Goal: Check status: Check status

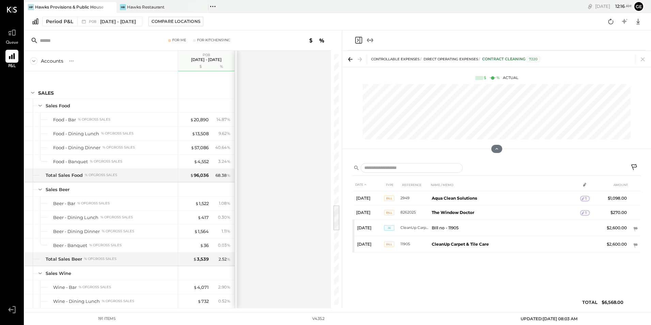
scroll to position [1449, 0]
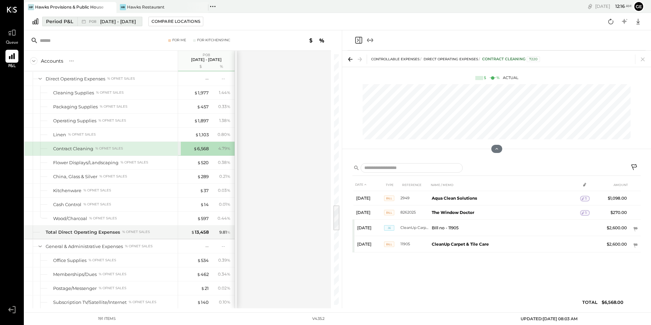
click at [63, 19] on div "Period P&L" at bounding box center [59, 21] width 27 height 7
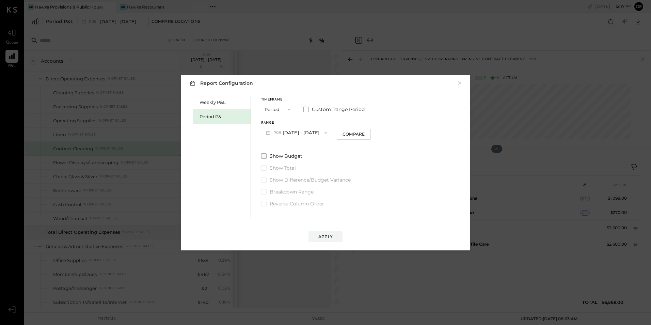
click at [266, 157] on span at bounding box center [263, 155] width 5 height 5
click at [322, 233] on div "Apply" at bounding box center [326, 230] width 276 height 25
click at [323, 239] on div "Apply" at bounding box center [325, 237] width 14 height 6
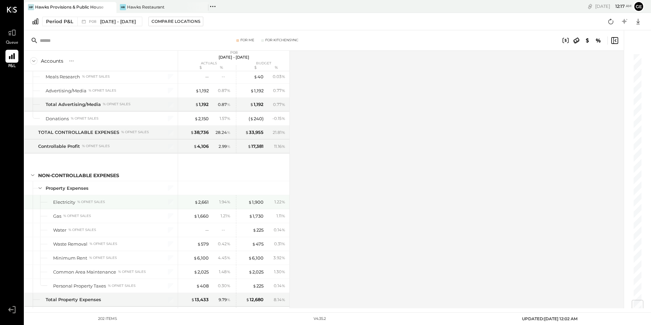
scroll to position [2045, 0]
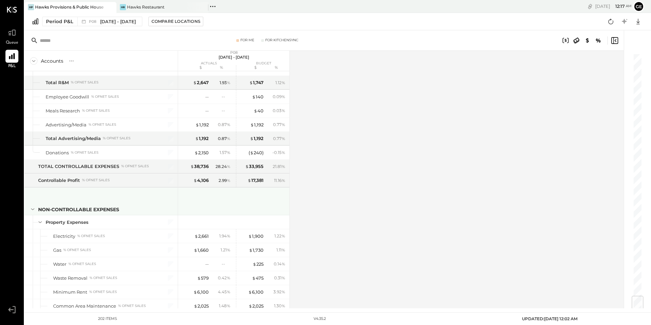
click at [32, 209] on icon at bounding box center [32, 208] width 7 height 7
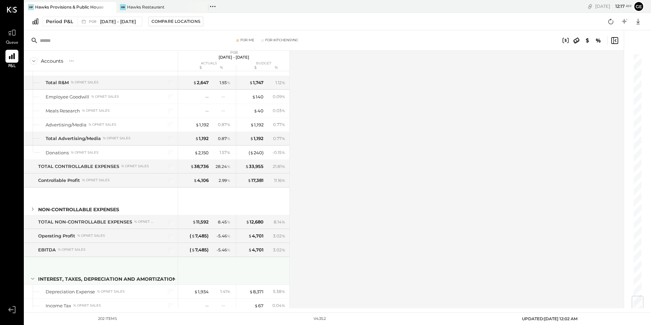
click at [35, 281] on icon at bounding box center [32, 278] width 7 height 7
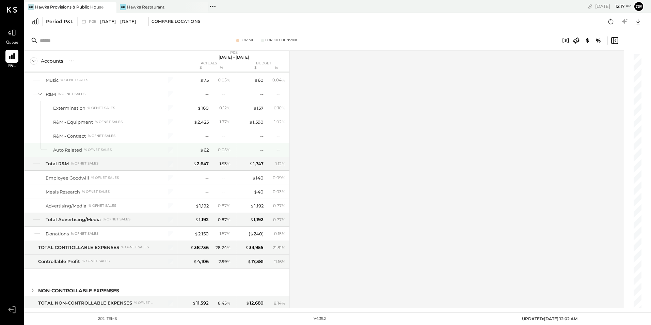
scroll to position [1896, 0]
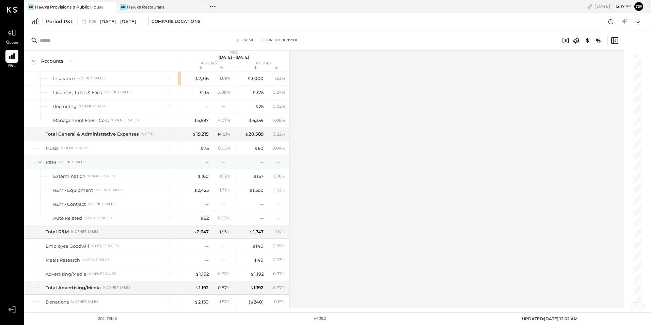
click at [39, 165] on icon at bounding box center [39, 161] width 7 height 7
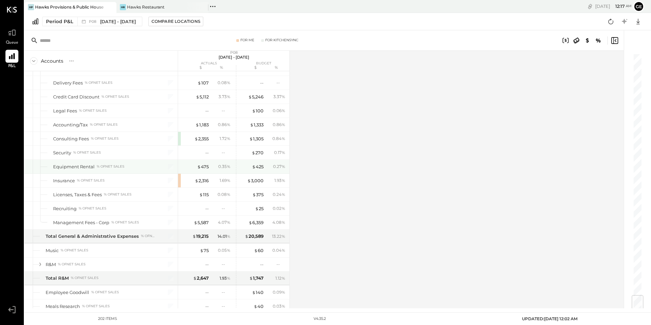
scroll to position [1658, 0]
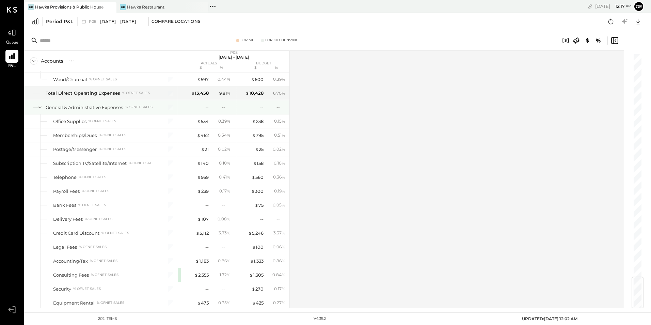
click at [44, 104] on div "General & Administrative Expenses % of NET SALES" at bounding box center [101, 107] width 153 height 14
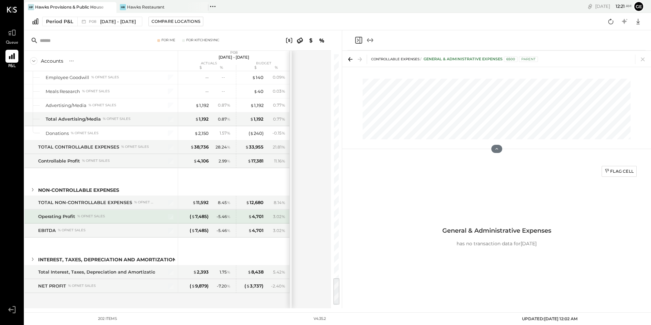
scroll to position [2011, 0]
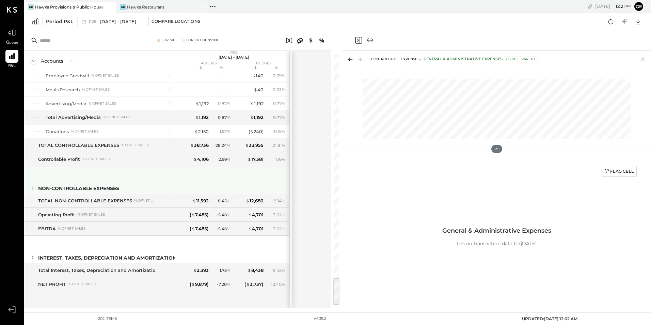
click at [31, 189] on icon at bounding box center [32, 187] width 7 height 7
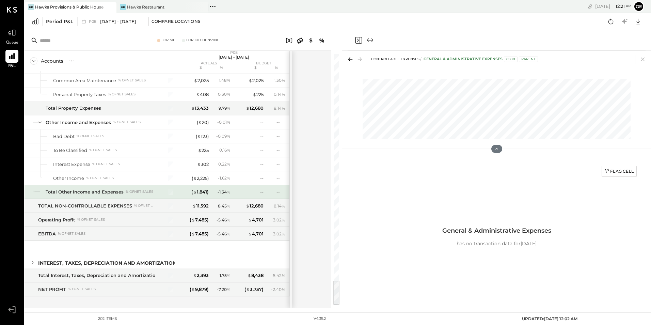
scroll to position [2220, 0]
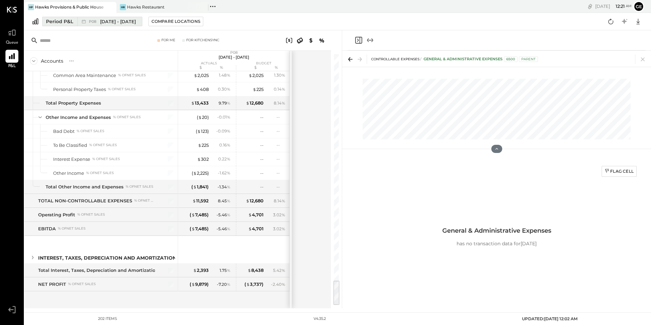
click at [118, 22] on span "[DATE] - [DATE]" at bounding box center [118, 21] width 36 height 6
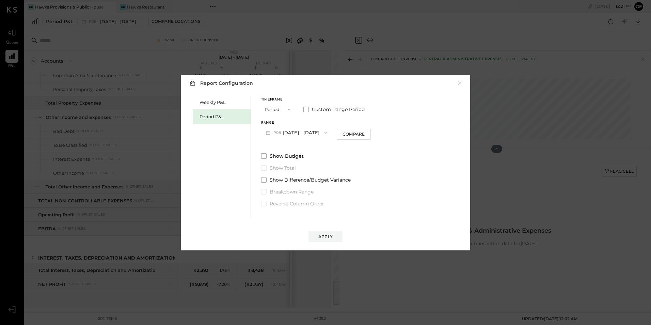
click at [268, 110] on button "Period" at bounding box center [278, 109] width 34 height 13
click at [428, 111] on div "Weekly P&L Period P&L Timeframe Period Period Quarter YTD Year Custom Range Per…" at bounding box center [326, 156] width 276 height 124
click at [305, 130] on button "P08 [DATE] - [DATE]" at bounding box center [296, 132] width 71 height 13
click at [301, 150] on span "[DATE] - [DATE]" at bounding box center [293, 148] width 32 height 6
click at [300, 135] on button "P08 [DATE] - [DATE]" at bounding box center [296, 132] width 71 height 13
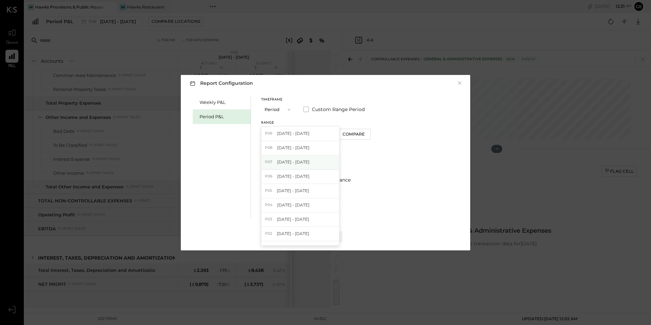
click at [293, 168] on div "P07 [DATE] - [DATE]" at bounding box center [300, 162] width 78 height 14
click at [323, 235] on div "Apply" at bounding box center [325, 237] width 14 height 6
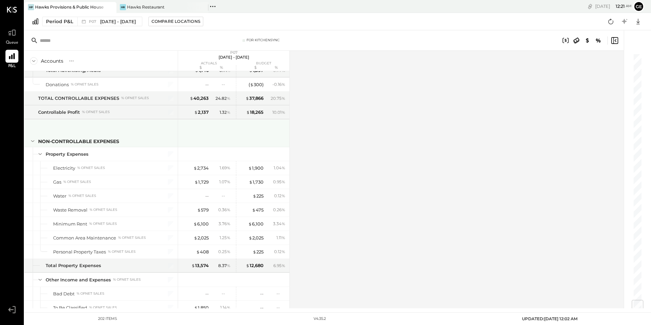
scroll to position [2079, 0]
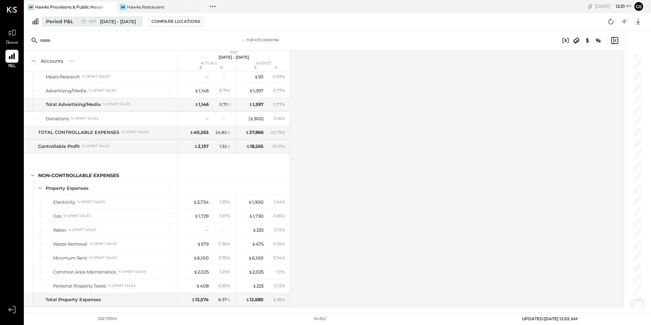
click at [124, 22] on span "[DATE] - [DATE]" at bounding box center [118, 21] width 36 height 6
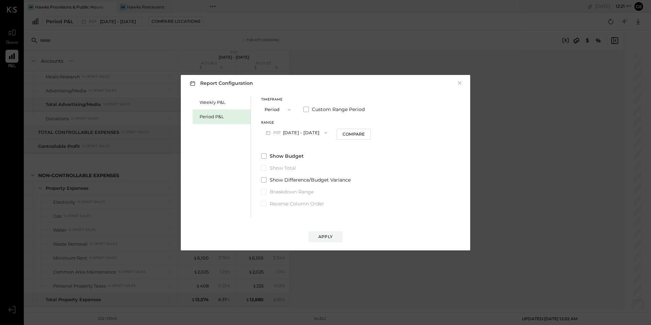
click at [277, 110] on button "Period" at bounding box center [278, 109] width 34 height 13
click at [321, 129] on button "P07 [DATE] - [DATE]" at bounding box center [296, 132] width 71 height 13
click at [303, 146] on span "[DATE] - [DATE]" at bounding box center [293, 148] width 32 height 6
click at [325, 251] on div "Report Configuration × Weekly P&L Period P&L Timeframe Period Custom Range Peri…" at bounding box center [325, 162] width 303 height 189
click at [325, 241] on button "Apply" at bounding box center [325, 236] width 34 height 11
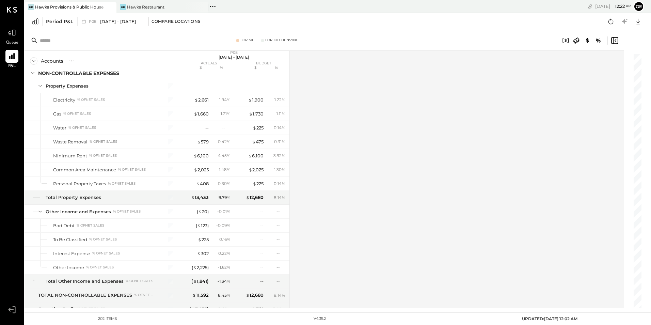
scroll to position [2318, 0]
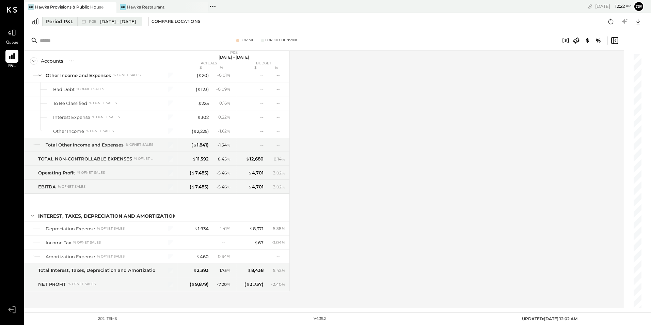
click at [96, 23] on span "P08" at bounding box center [94, 22] width 10 height 4
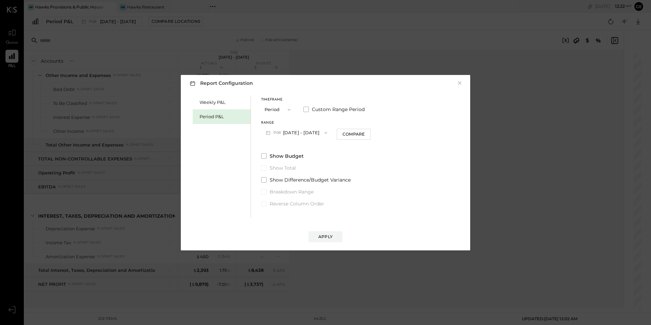
click at [286, 112] on span "button" at bounding box center [287, 109] width 9 height 5
click at [282, 131] on div "YTD" at bounding box center [277, 134] width 33 height 12
click at [276, 109] on button "YTD" at bounding box center [278, 109] width 34 height 13
click at [280, 142] on div "Year" at bounding box center [277, 146] width 33 height 12
click at [327, 234] on div "Apply" at bounding box center [325, 237] width 14 height 6
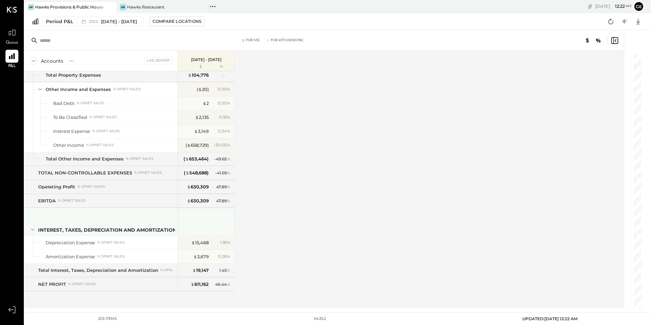
scroll to position [2332, 0]
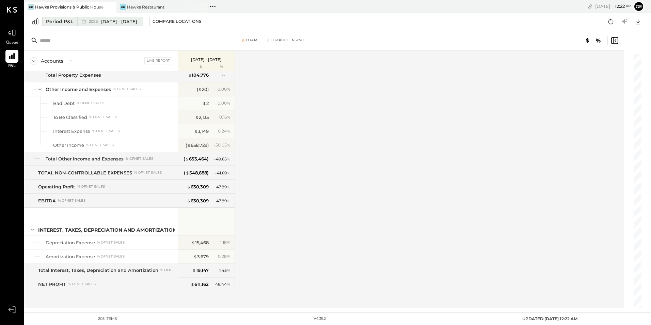
click at [137, 19] on span "[DATE] - [DATE]" at bounding box center [119, 21] width 36 height 6
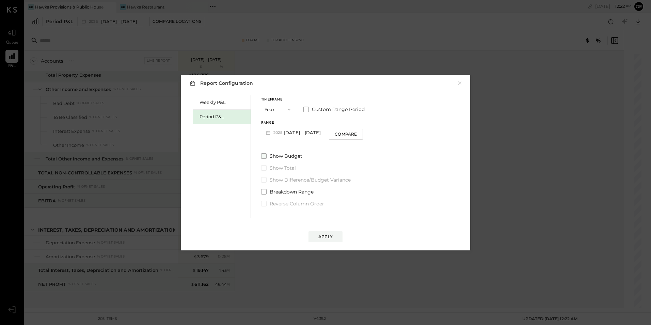
click at [264, 154] on span at bounding box center [263, 155] width 5 height 5
click at [316, 233] on button "Apply" at bounding box center [325, 236] width 34 height 11
